Goal: Task Accomplishment & Management: Complete application form

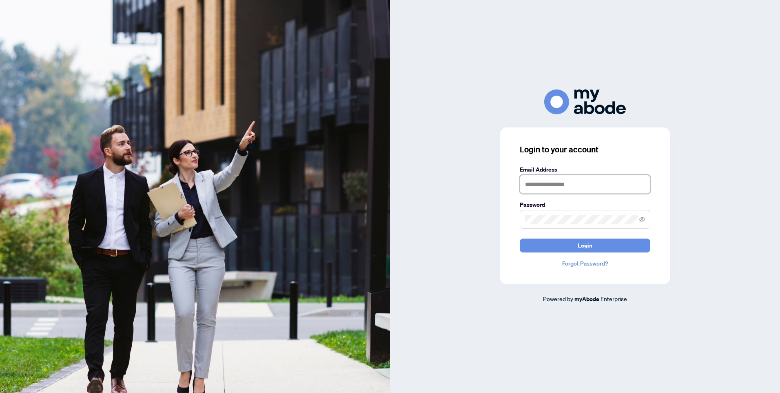
click at [529, 185] on input "text" at bounding box center [585, 184] width 131 height 19
type input "**********"
click at [557, 242] on button "Login" at bounding box center [585, 245] width 131 height 14
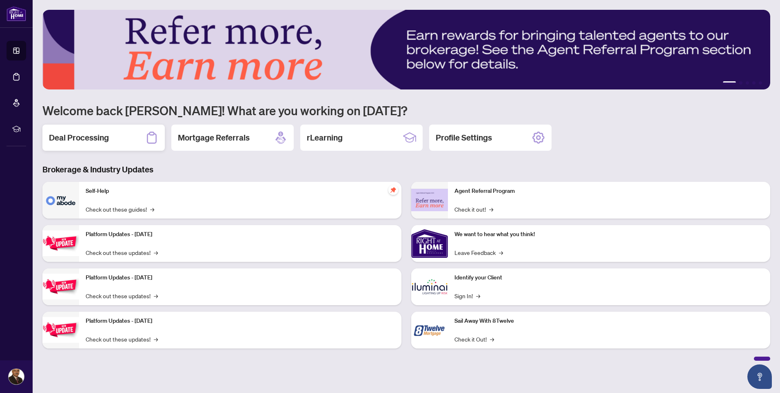
click at [93, 135] on h2 "Deal Processing" at bounding box center [79, 137] width 60 height 11
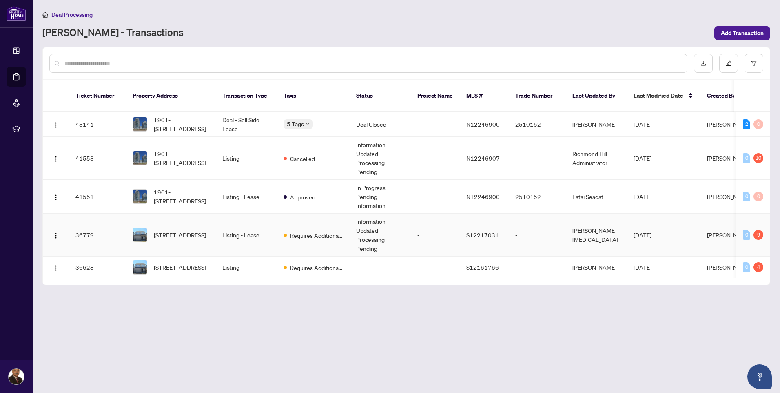
click at [243, 223] on td "Listing - Lease" at bounding box center [246, 234] width 61 height 43
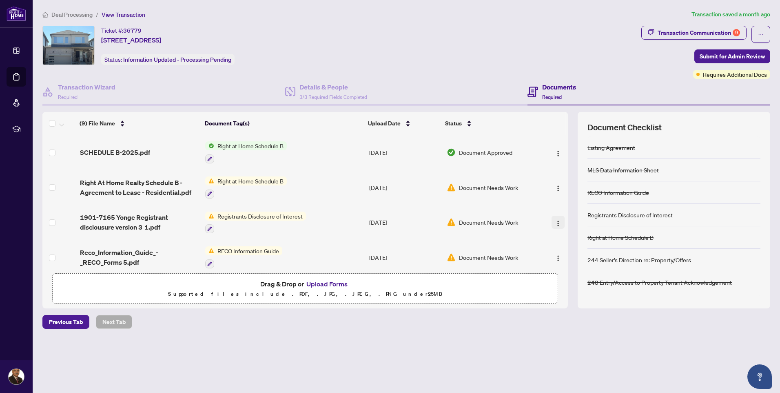
click at [555, 224] on img "button" at bounding box center [558, 223] width 7 height 7
click at [90, 87] on h4 "Transaction Wizard" at bounding box center [87, 87] width 58 height 10
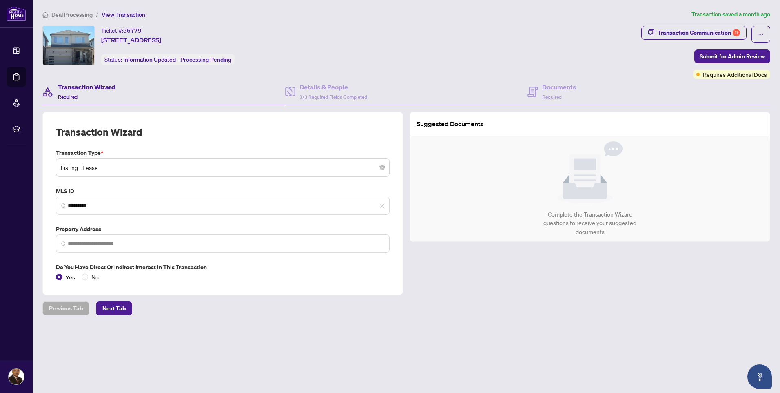
type input "**********"
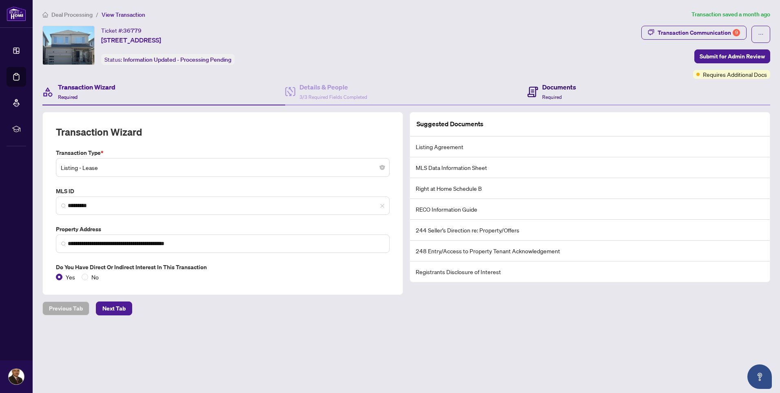
click at [559, 88] on h4 "Documents" at bounding box center [559, 87] width 34 height 10
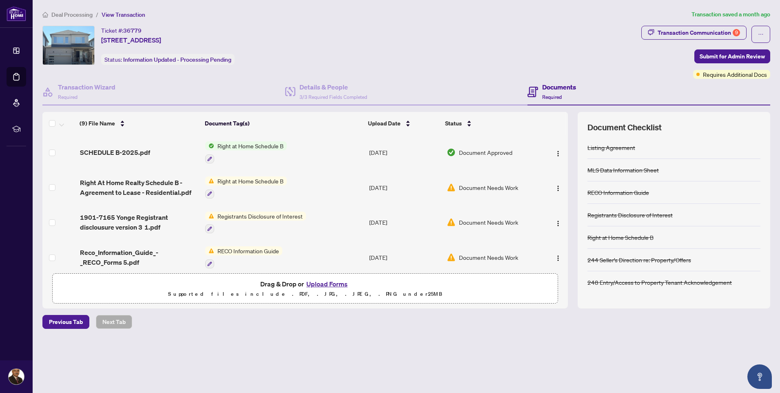
click at [322, 282] on button "Upload Forms" at bounding box center [327, 283] width 46 height 11
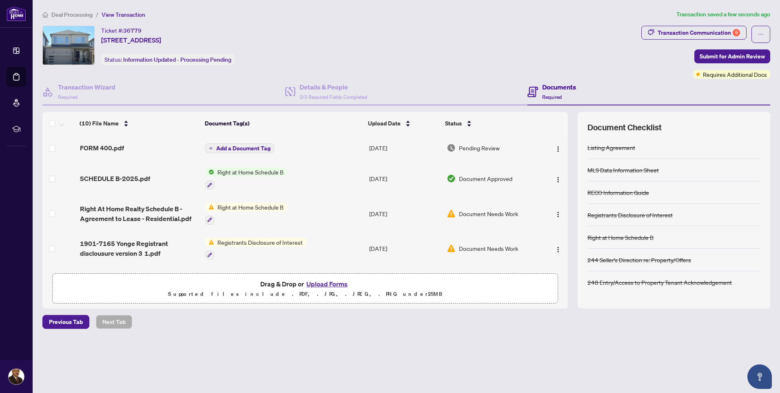
click at [327, 283] on button "Upload Forms" at bounding box center [327, 283] width 46 height 11
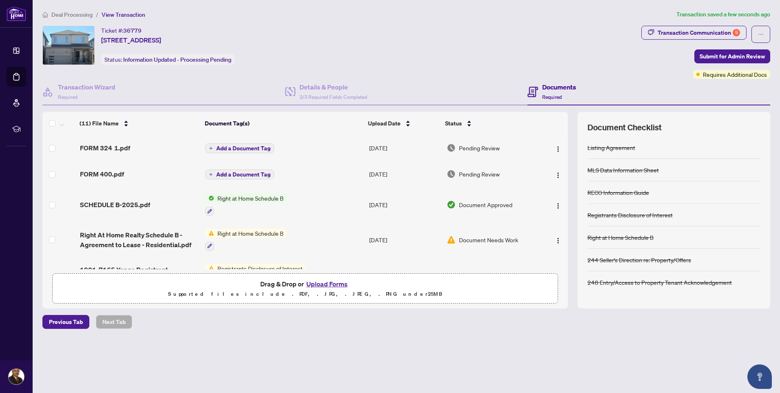
click at [323, 282] on button "Upload Forms" at bounding box center [327, 283] width 46 height 11
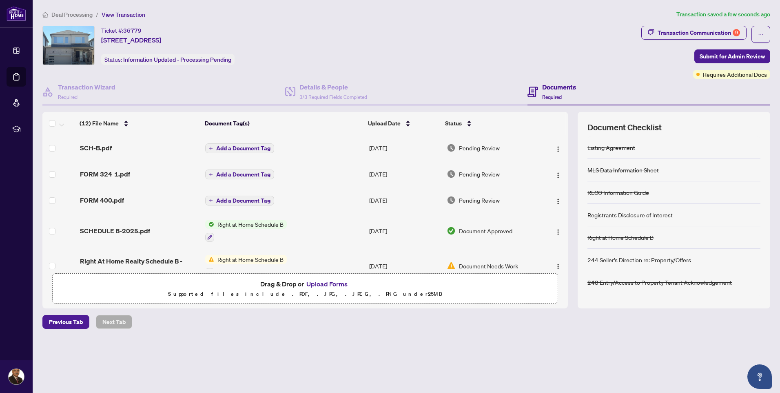
click at [320, 280] on button "Upload Forms" at bounding box center [327, 283] width 46 height 11
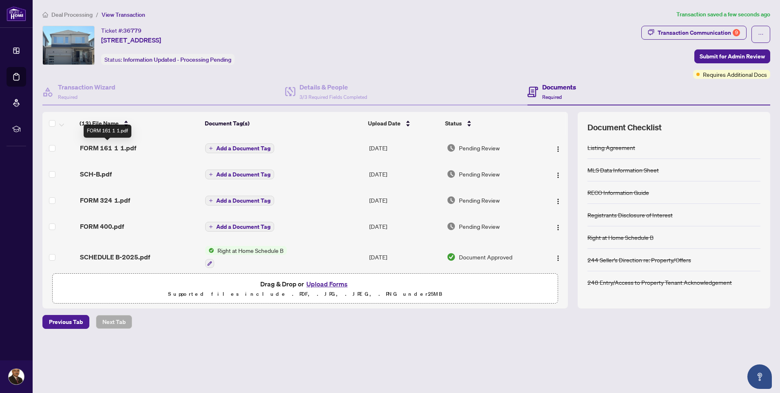
click at [122, 147] on span "FORM 161 1 1.pdf" at bounding box center [108, 148] width 56 height 10
click at [233, 147] on span "Add a Document Tag" at bounding box center [243, 148] width 54 height 6
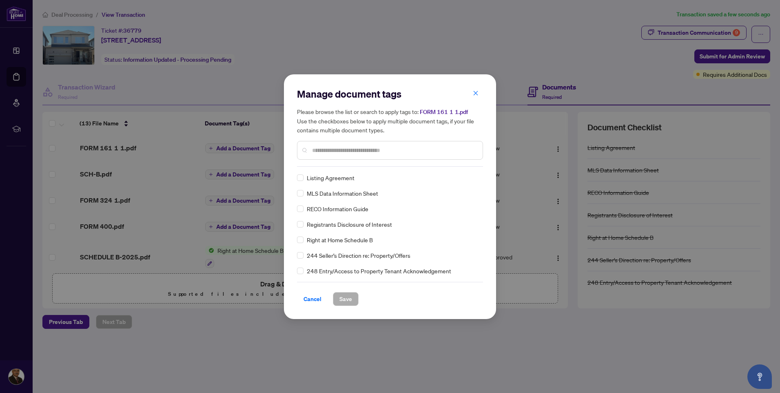
click at [323, 144] on div at bounding box center [390, 150] width 186 height 19
click at [320, 149] on input "text" at bounding box center [394, 150] width 164 height 9
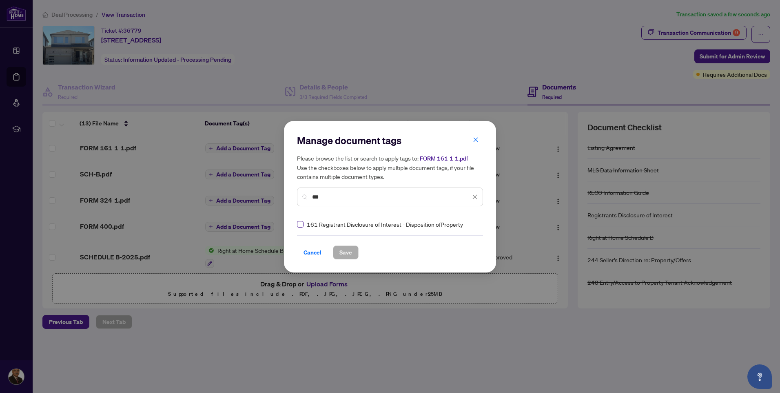
type input "***"
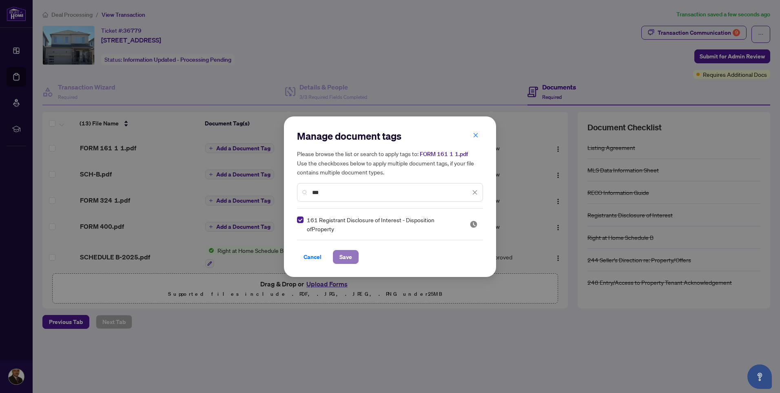
click at [343, 254] on span "Save" at bounding box center [346, 256] width 13 height 13
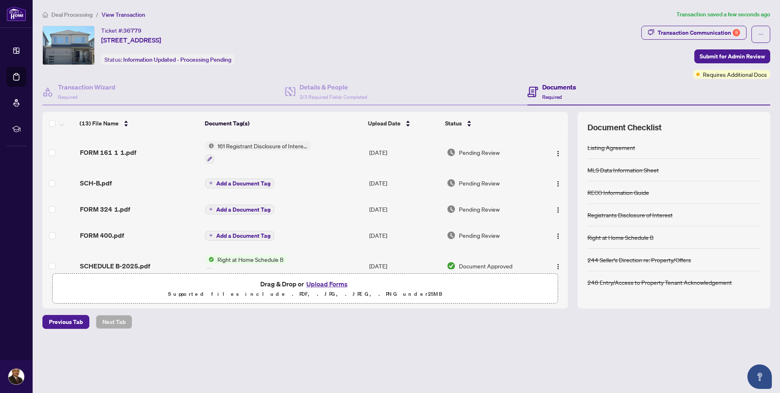
click at [237, 182] on span "Add a Document Tag" at bounding box center [243, 183] width 54 height 6
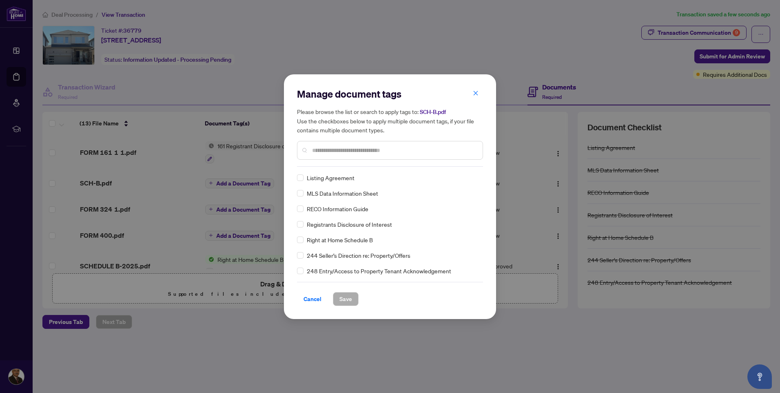
click at [313, 164] on div "Manage document tags Please browse the list or search to apply tags to: SCH-B.p…" at bounding box center [390, 126] width 186 height 79
click at [313, 150] on input "text" at bounding box center [394, 150] width 164 height 9
type input "***"
click at [344, 296] on span "Save" at bounding box center [346, 298] width 13 height 13
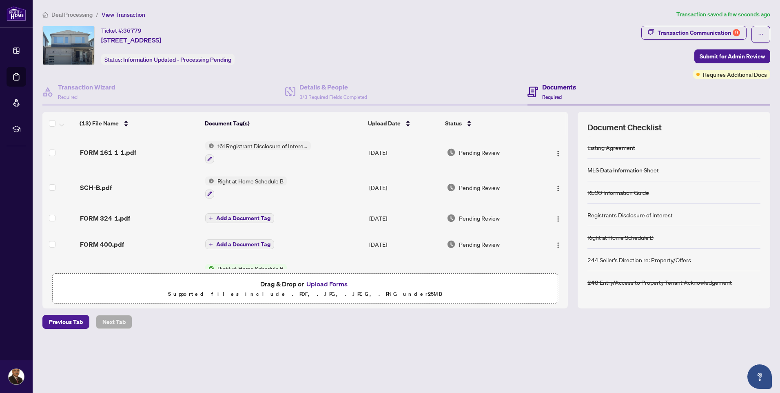
click at [233, 216] on span "Add a Document Tag" at bounding box center [243, 218] width 54 height 6
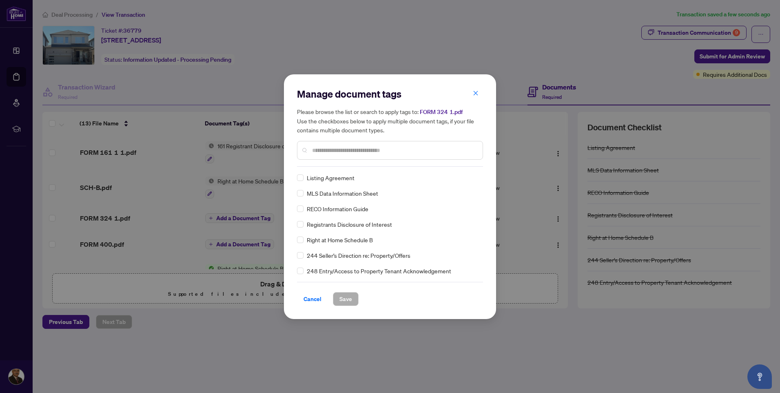
click at [310, 148] on div at bounding box center [390, 150] width 186 height 19
click at [314, 148] on input "text" at bounding box center [394, 150] width 164 height 9
type input "***"
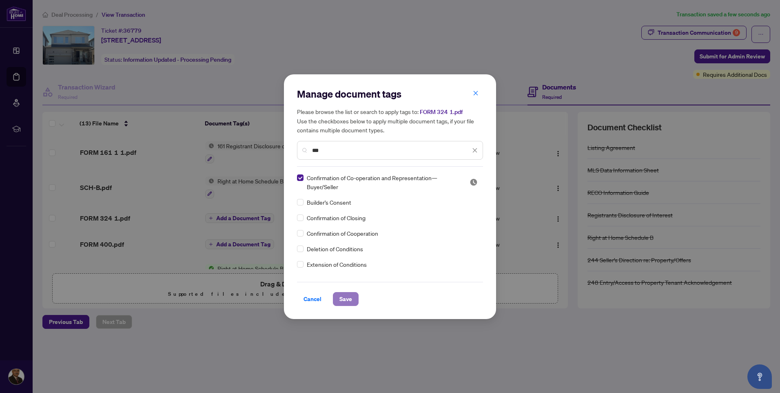
click at [348, 297] on span "Save" at bounding box center [346, 298] width 13 height 13
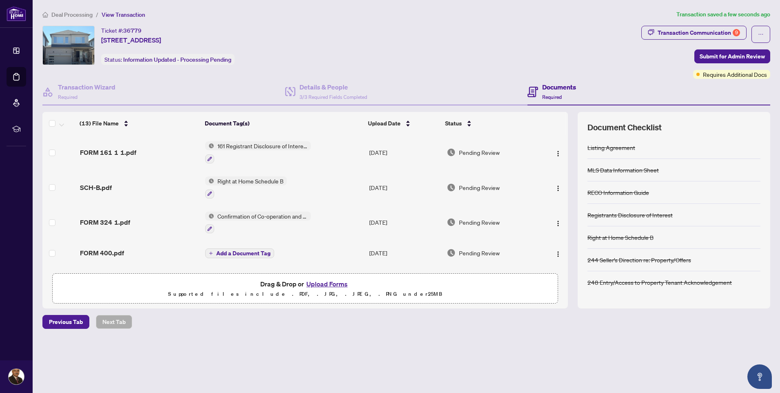
click at [232, 252] on span "Add a Document Tag" at bounding box center [243, 253] width 54 height 6
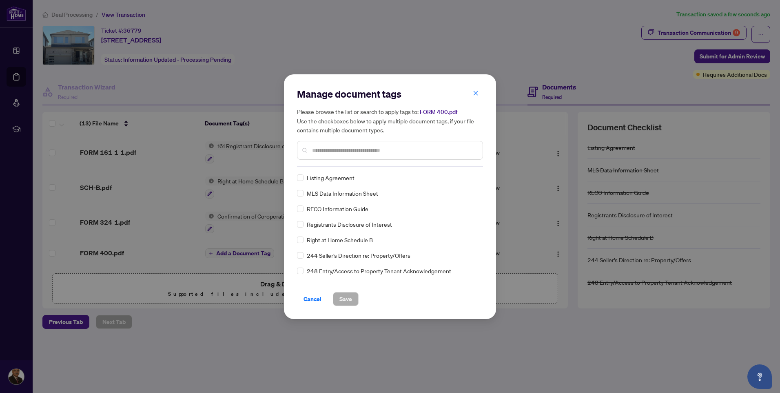
click at [314, 147] on input "text" at bounding box center [394, 150] width 164 height 9
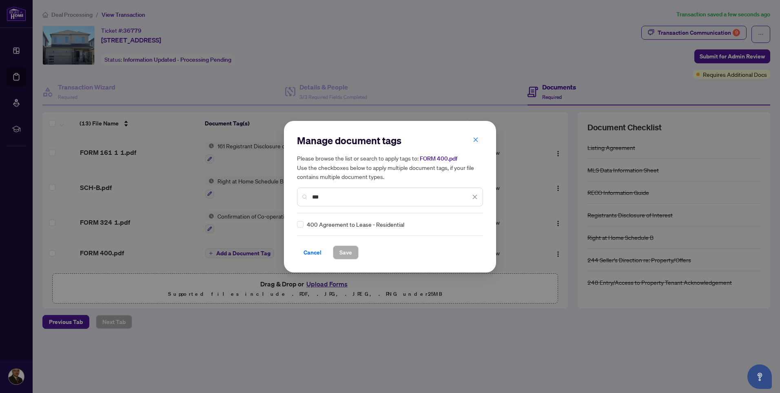
type input "***"
click at [348, 251] on span "Save" at bounding box center [346, 252] width 13 height 13
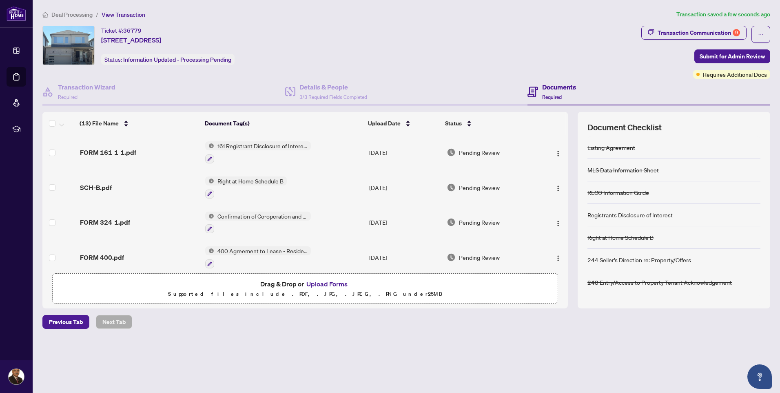
click at [320, 282] on button "Upload Forms" at bounding box center [327, 283] width 46 height 11
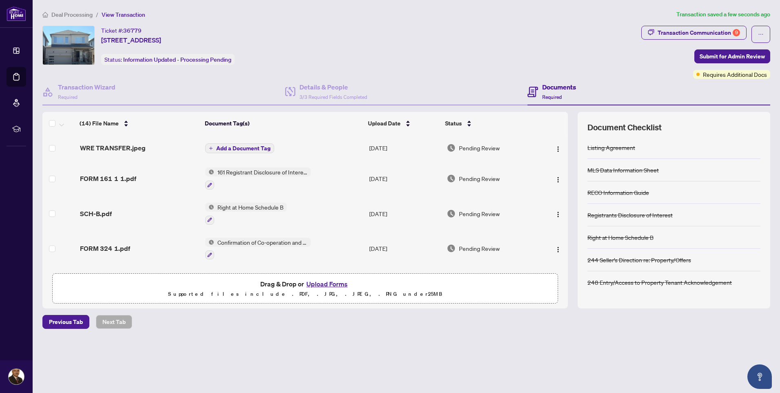
click at [233, 146] on span "Add a Document Tag" at bounding box center [243, 148] width 54 height 6
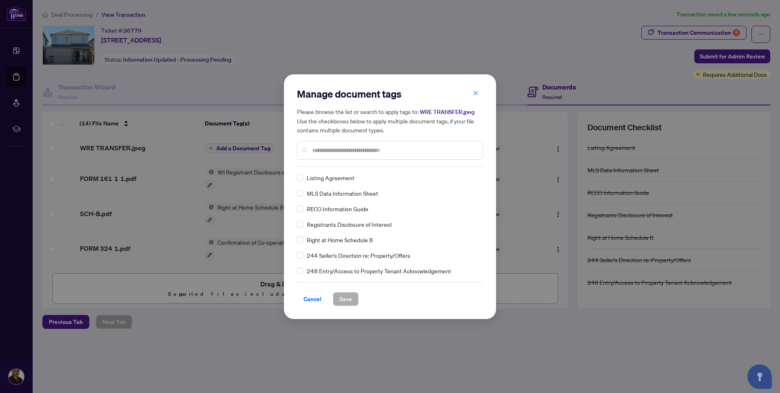
click at [315, 149] on input "text" at bounding box center [394, 150] width 164 height 9
type input "***"
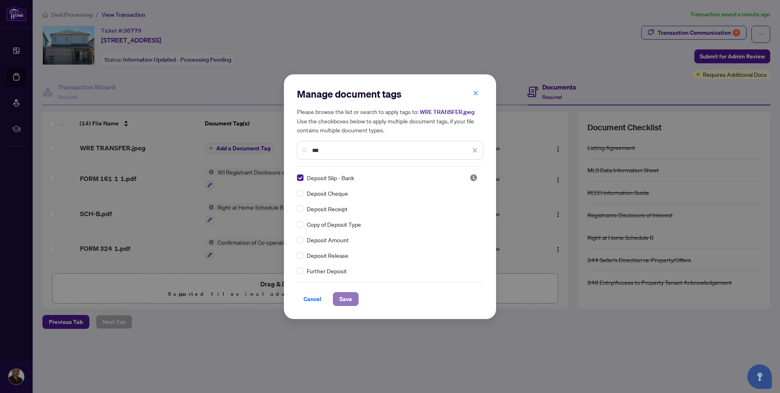
click at [344, 298] on span "Save" at bounding box center [346, 298] width 13 height 13
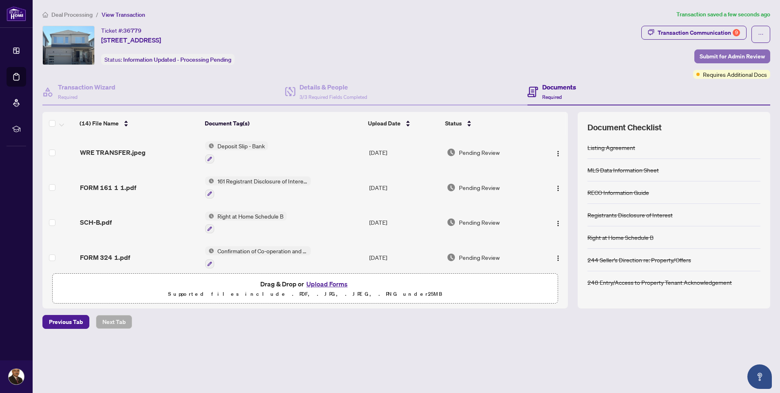
click at [728, 54] on span "Submit for Admin Review" at bounding box center [732, 56] width 65 height 13
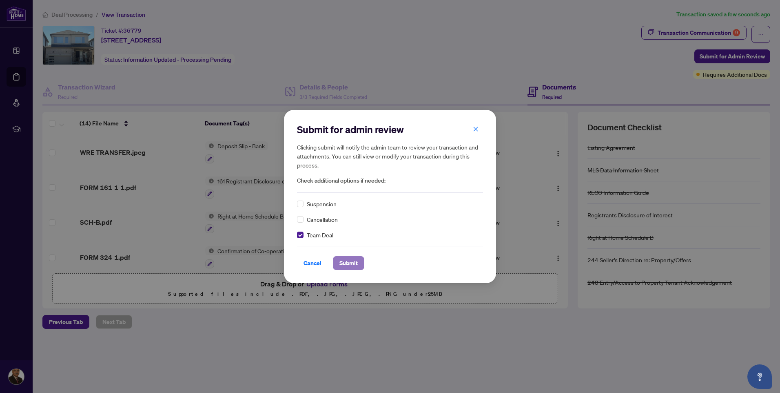
click at [348, 262] on span "Submit" at bounding box center [349, 262] width 18 height 13
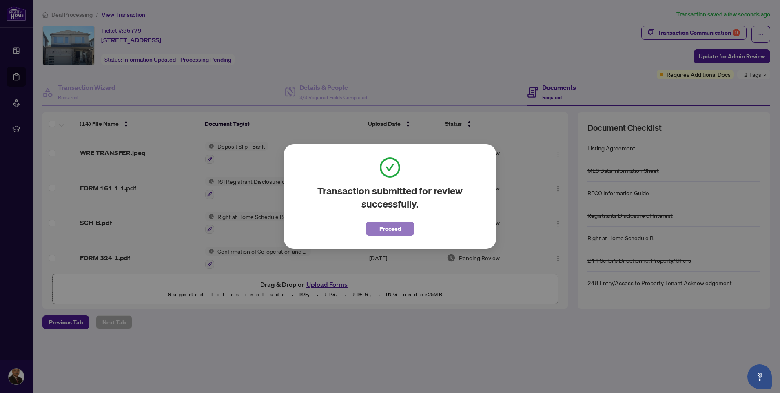
click at [385, 228] on span "Proceed" at bounding box center [391, 228] width 22 height 13
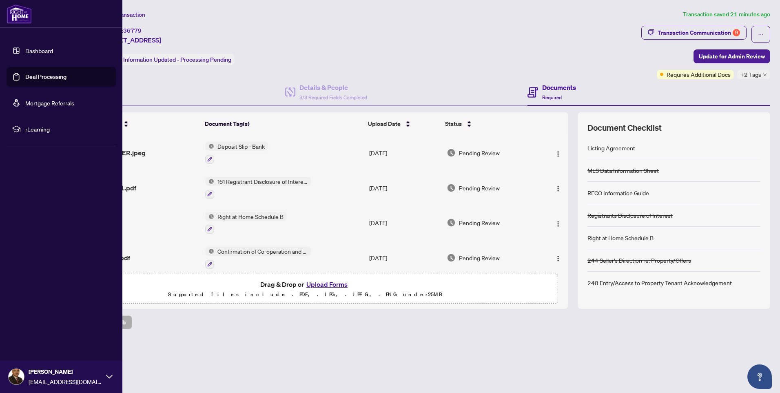
click at [26, 76] on link "Deal Processing" at bounding box center [45, 76] width 41 height 7
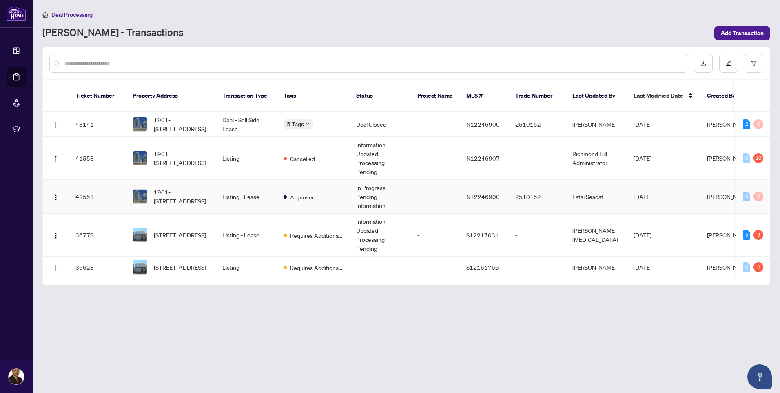
click at [249, 186] on td "Listing - Lease" at bounding box center [246, 197] width 61 height 34
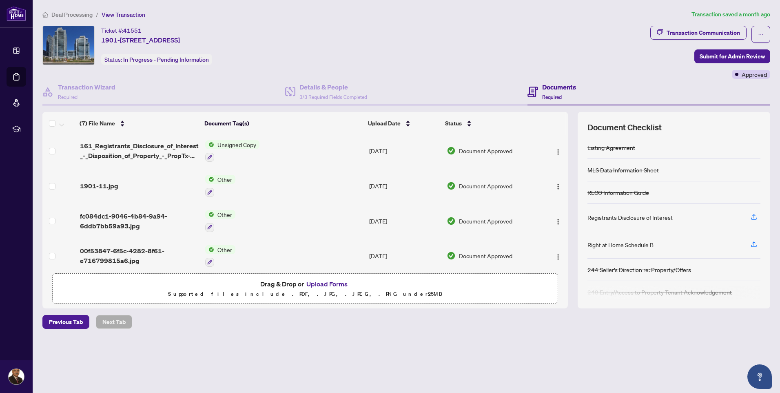
scroll to position [112, 0]
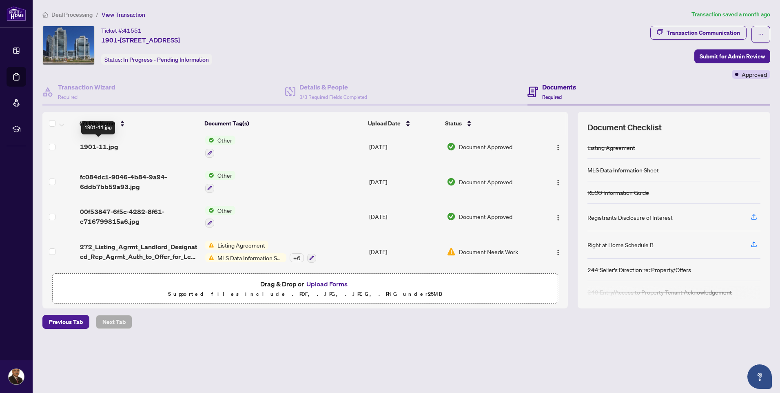
click at [107, 142] on span "1901-11.jpg" at bounding box center [99, 147] width 38 height 10
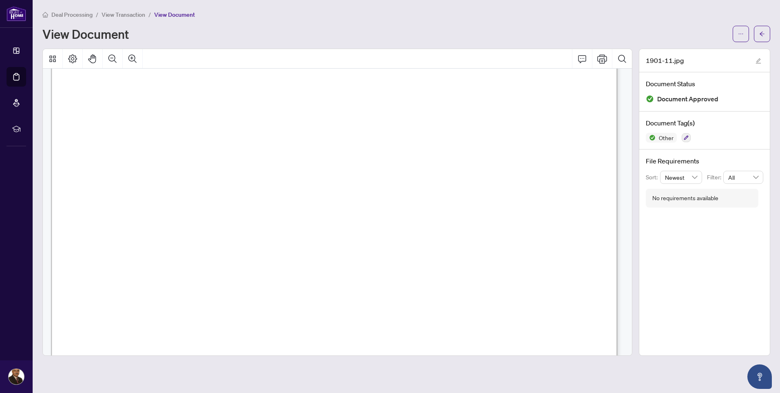
scroll to position [286, 0]
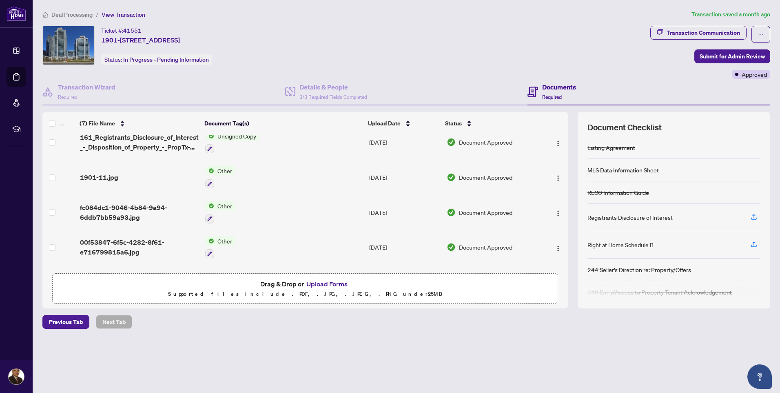
scroll to position [82, 0]
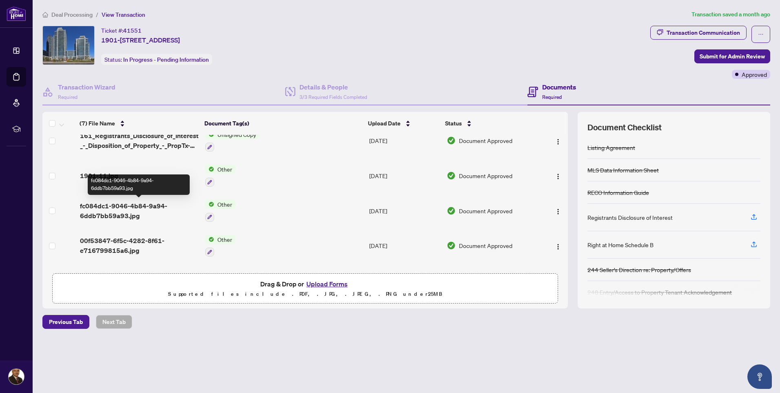
click at [130, 209] on span "fc084dc1-9046-4b84-9a94-6ddb7bb59a93.jpg" at bounding box center [139, 211] width 119 height 20
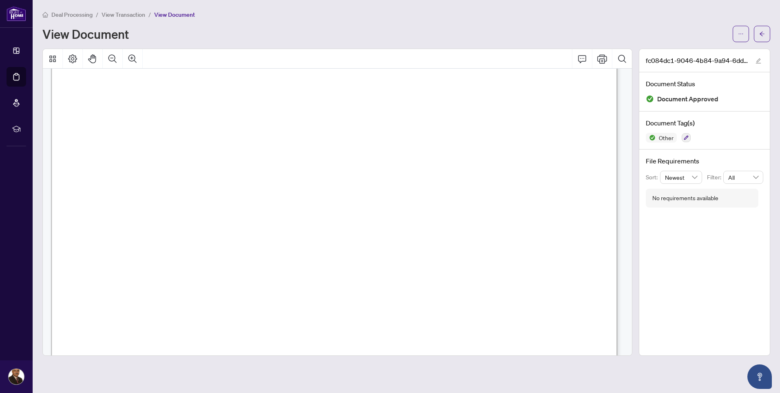
scroll to position [408, 0]
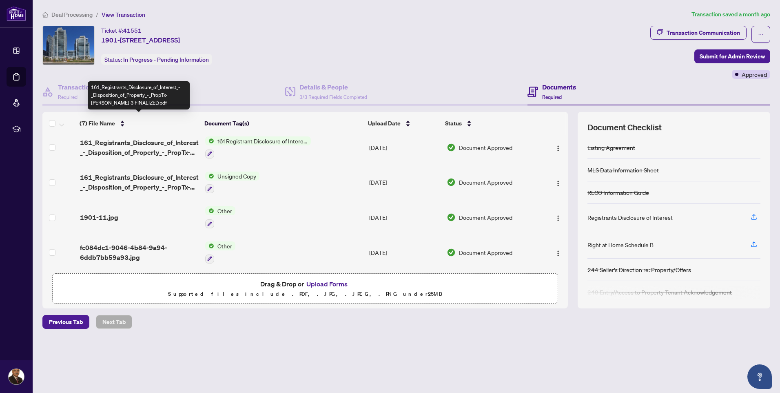
scroll to position [112, 0]
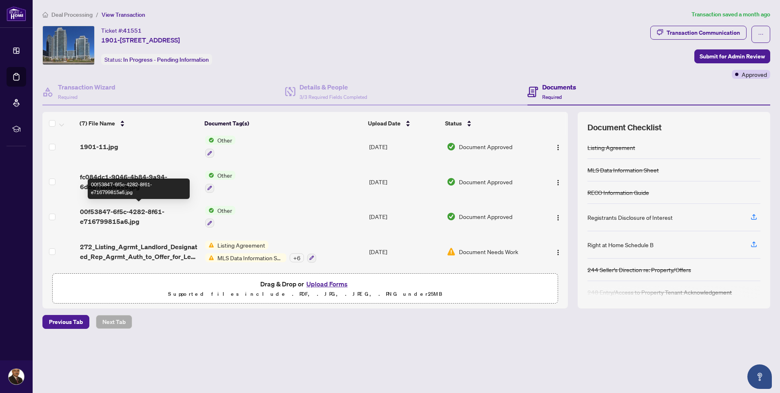
click at [139, 206] on span "00f53847-6f5c-4282-8f61-e716799815a6.jpg" at bounding box center [139, 216] width 119 height 20
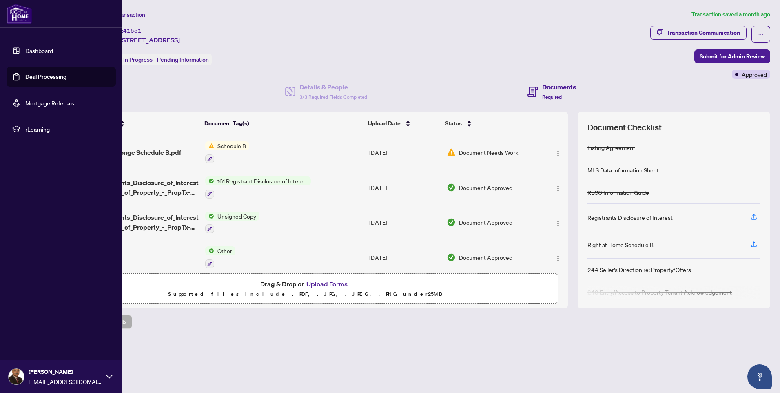
click at [26, 75] on link "Deal Processing" at bounding box center [45, 76] width 41 height 7
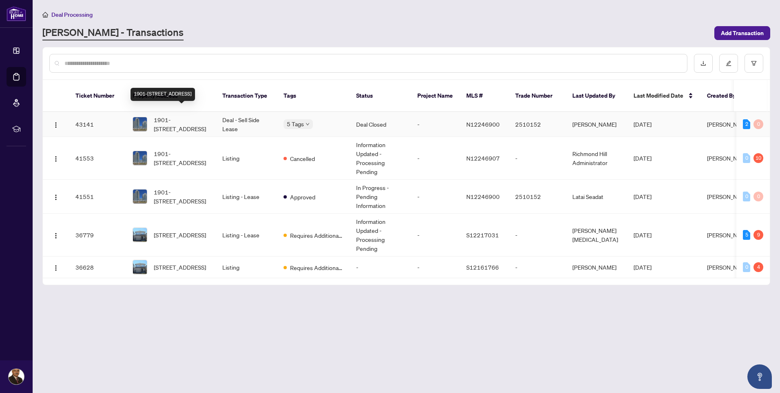
click at [196, 115] on span "1901-7165 YONGE St, Markham, Ontario L3T 0C9, Canada" at bounding box center [181, 124] width 55 height 18
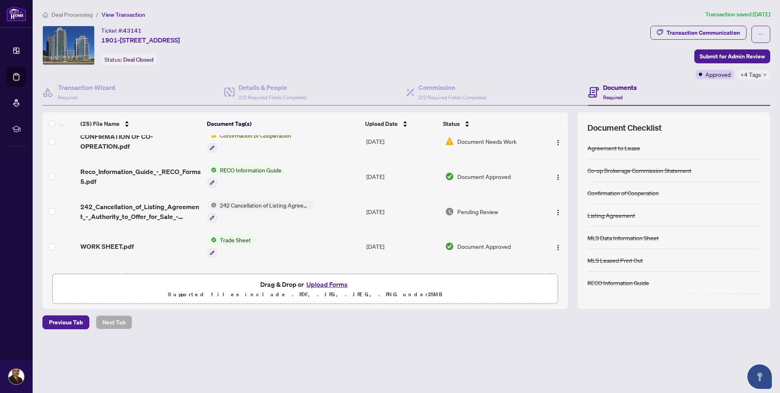
scroll to position [286, 0]
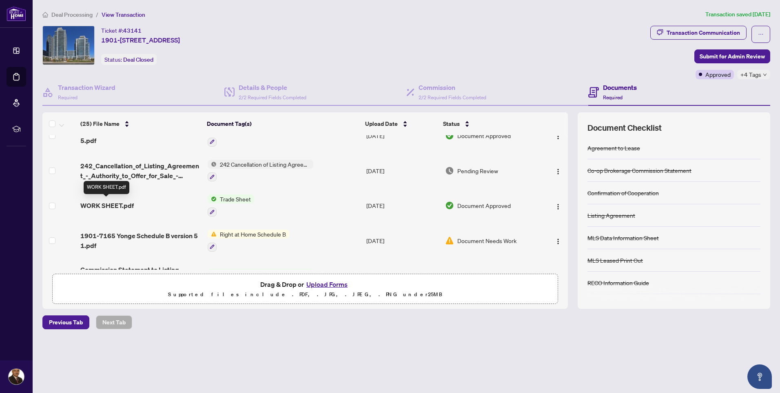
click at [129, 200] on span "WORK SHEET.pdf" at bounding box center [106, 205] width 53 height 10
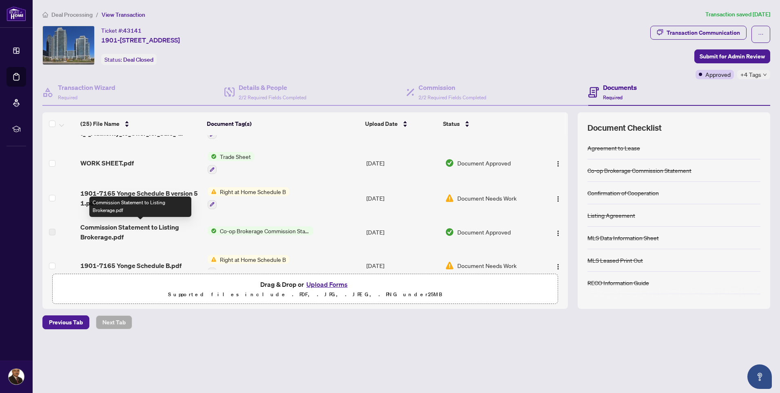
scroll to position [326, 0]
click at [102, 239] on span "Commission Statement to Listing Brokerage.pdf" at bounding box center [140, 234] width 121 height 20
drag, startPoint x: 102, startPoint y: 239, endPoint x: 230, endPoint y: 231, distance: 128.3
click at [230, 231] on span "Co-op Brokerage Commission Statement" at bounding box center [265, 232] width 97 height 9
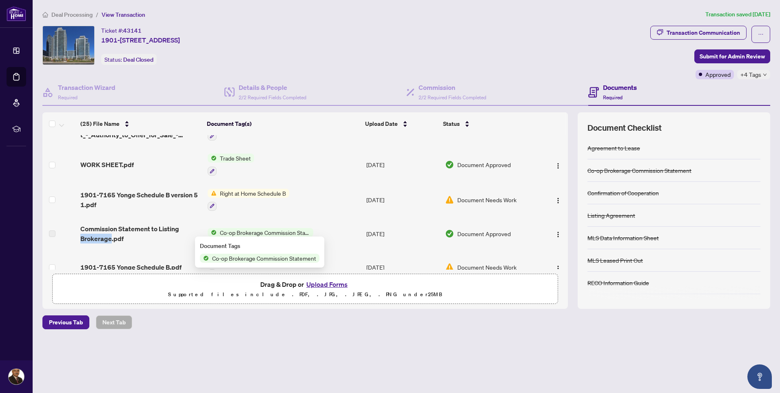
click at [230, 231] on span "Co-op Brokerage Commission Statement" at bounding box center [265, 232] width 97 height 9
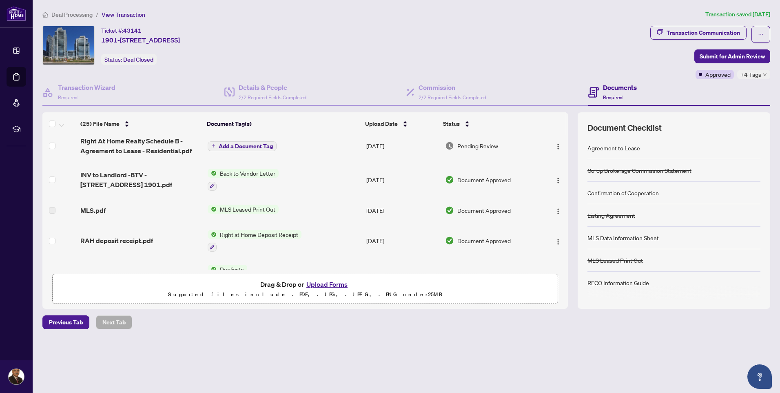
scroll to position [530, 0]
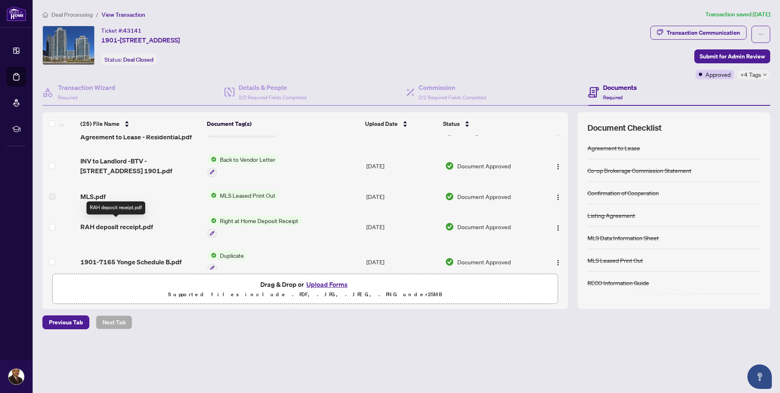
click at [125, 224] on span "RAH deposit receipt.pdf" at bounding box center [116, 227] width 73 height 10
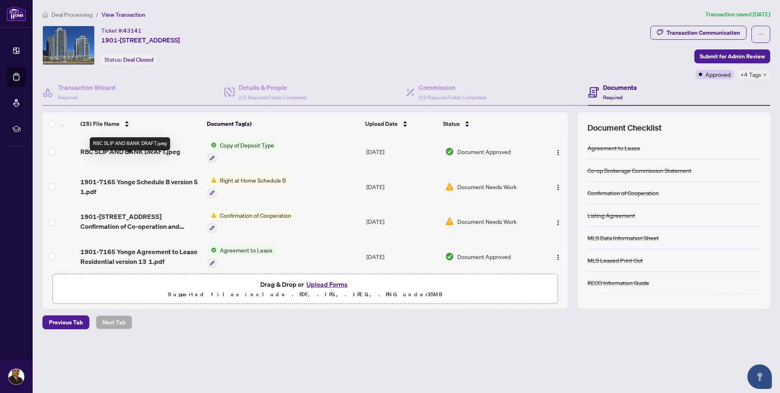
scroll to position [715, 0]
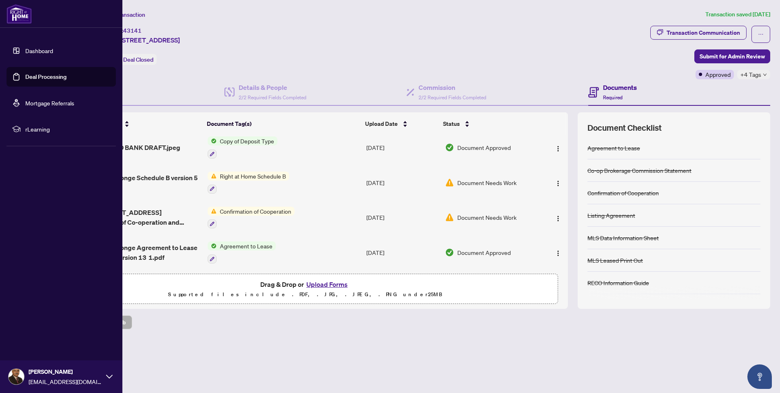
click at [15, 374] on img at bounding box center [17, 376] width 16 height 16
click at [30, 326] on span "Logout" at bounding box center [33, 327] width 18 height 13
